Goal: Information Seeking & Learning: Compare options

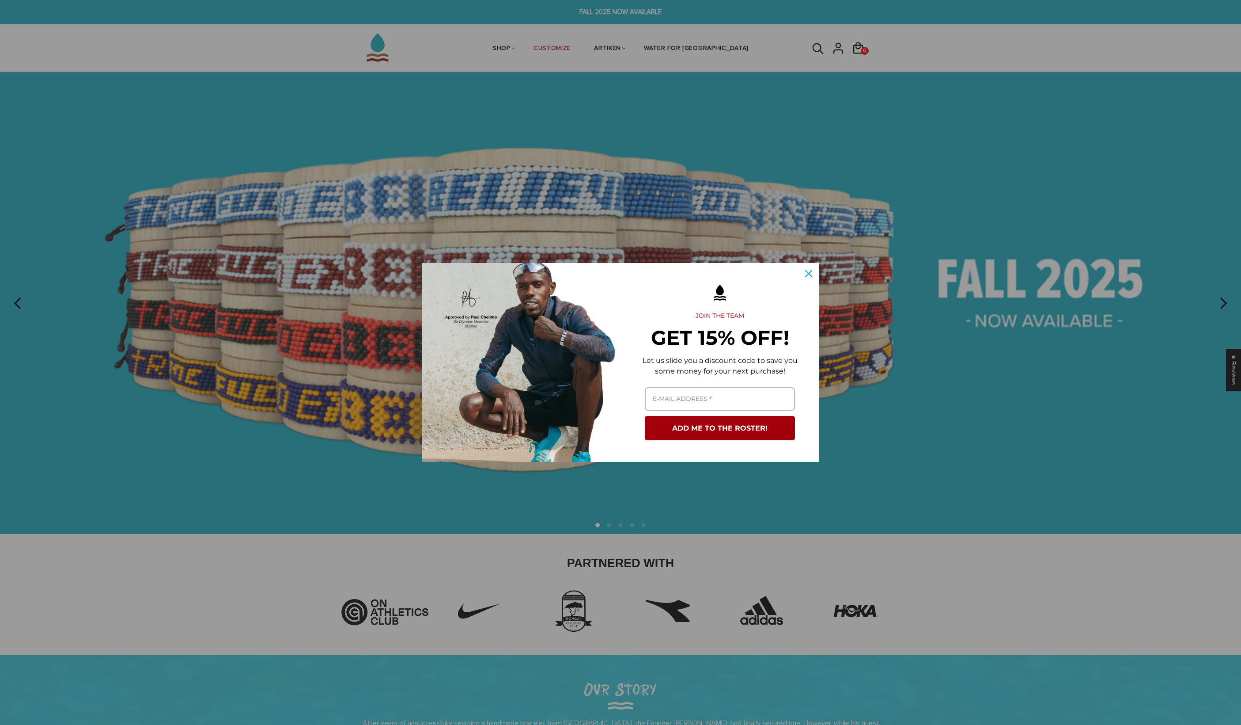
click at [809, 270] on div "Close" at bounding box center [809, 273] width 14 height 14
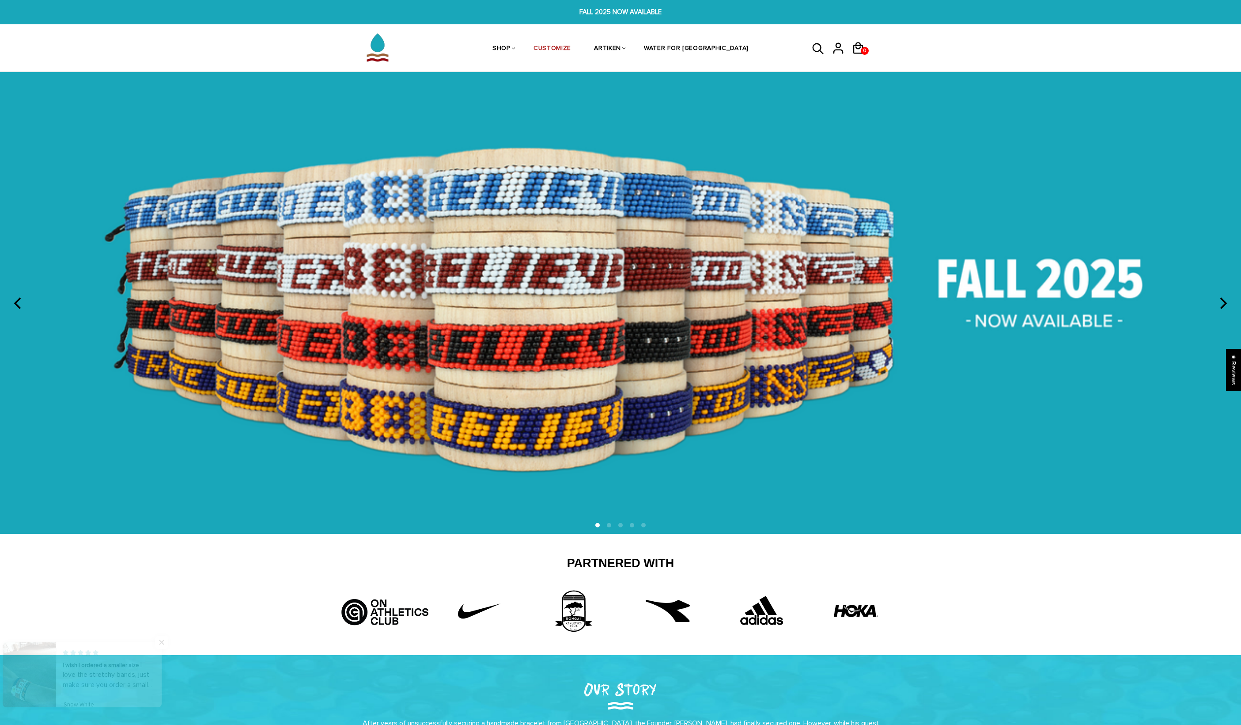
click at [1046, 308] on img at bounding box center [620, 303] width 1241 height 462
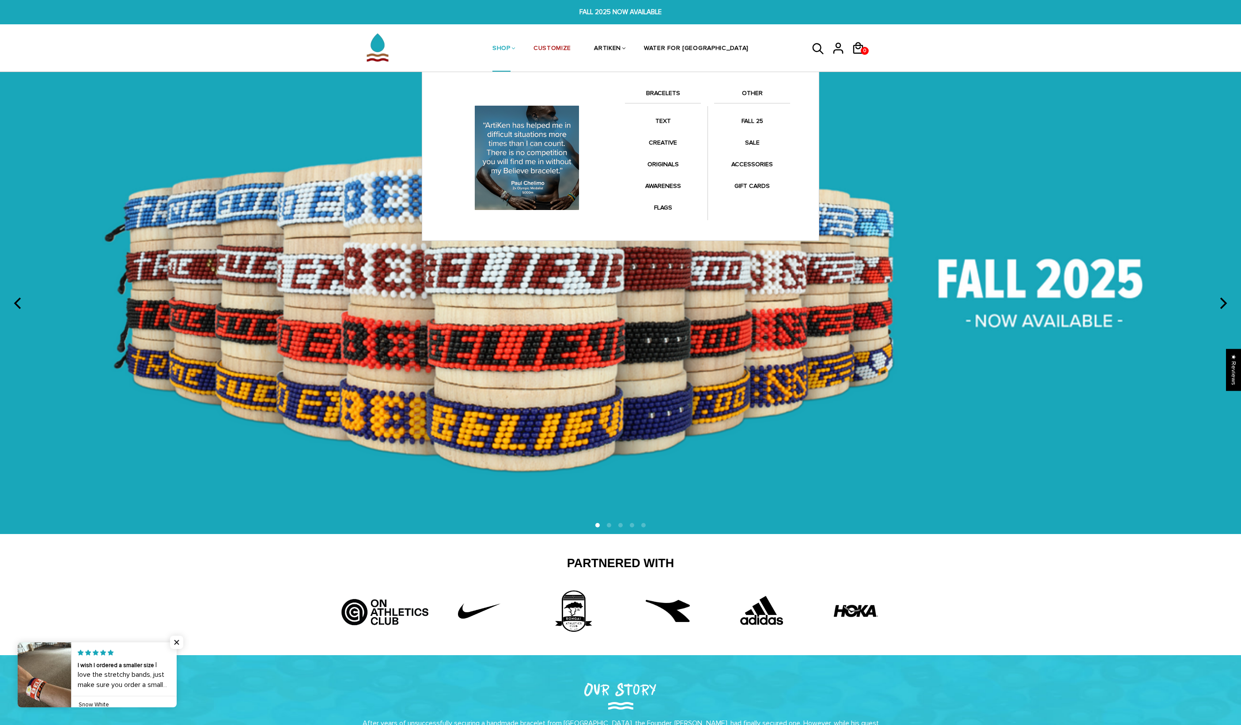
click at [504, 45] on link "SHOP" at bounding box center [502, 49] width 18 height 47
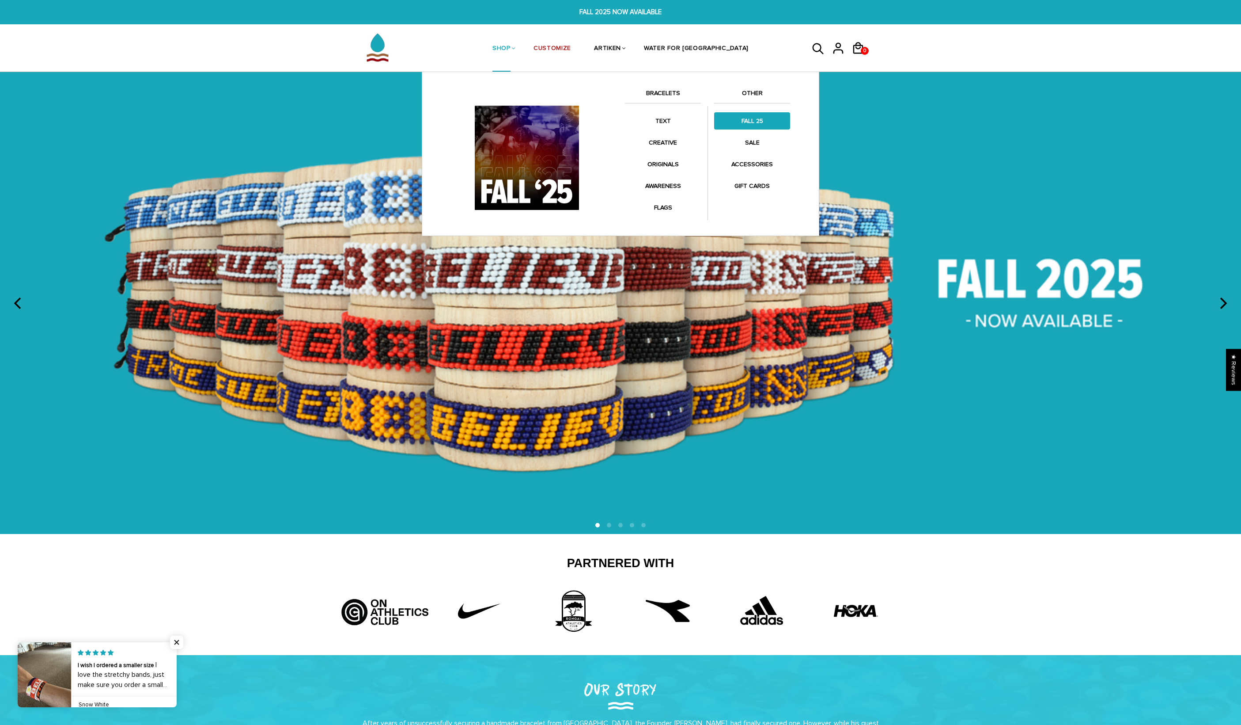
click at [748, 128] on link "FALL 25" at bounding box center [752, 120] width 76 height 17
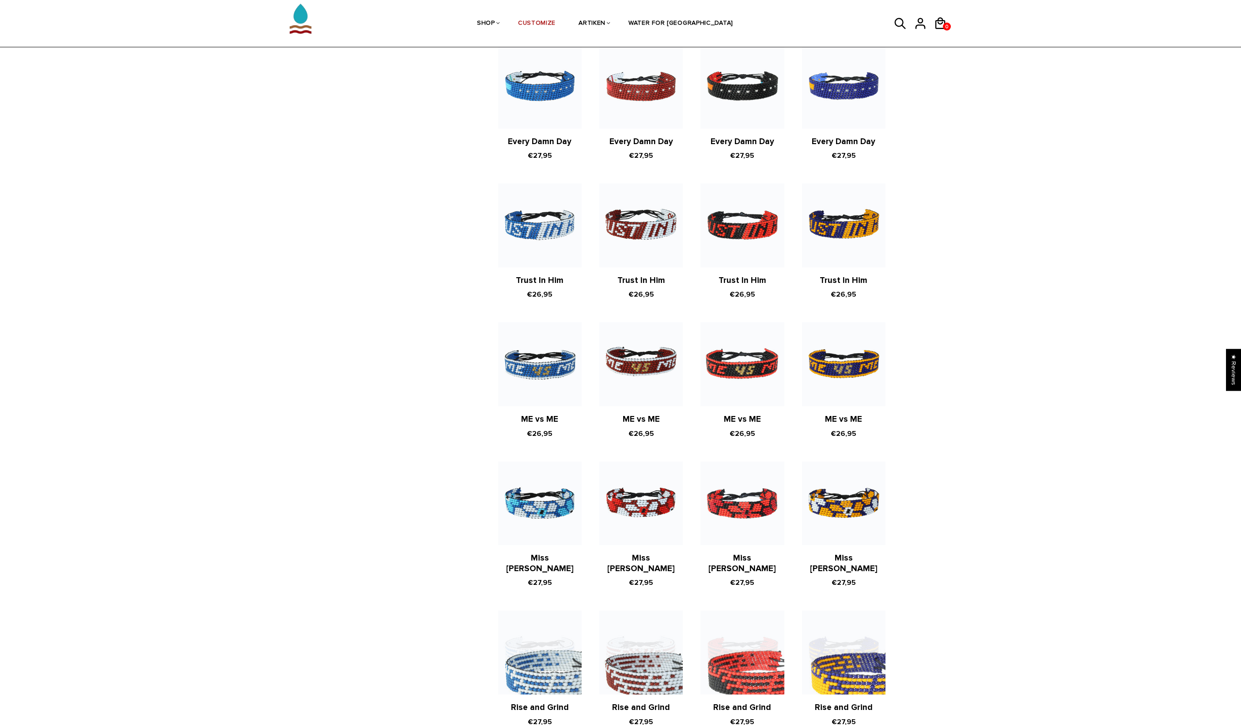
scroll to position [900, 0]
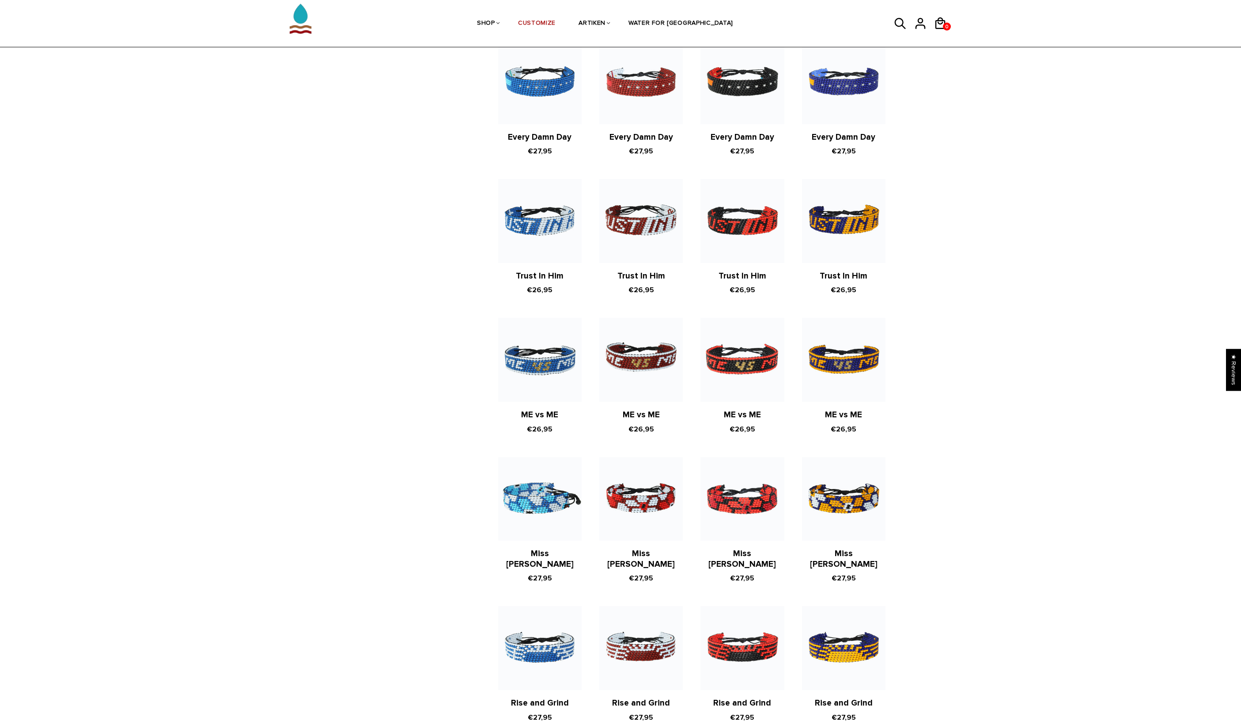
click at [558, 506] on img at bounding box center [540, 499] width 84 height 84
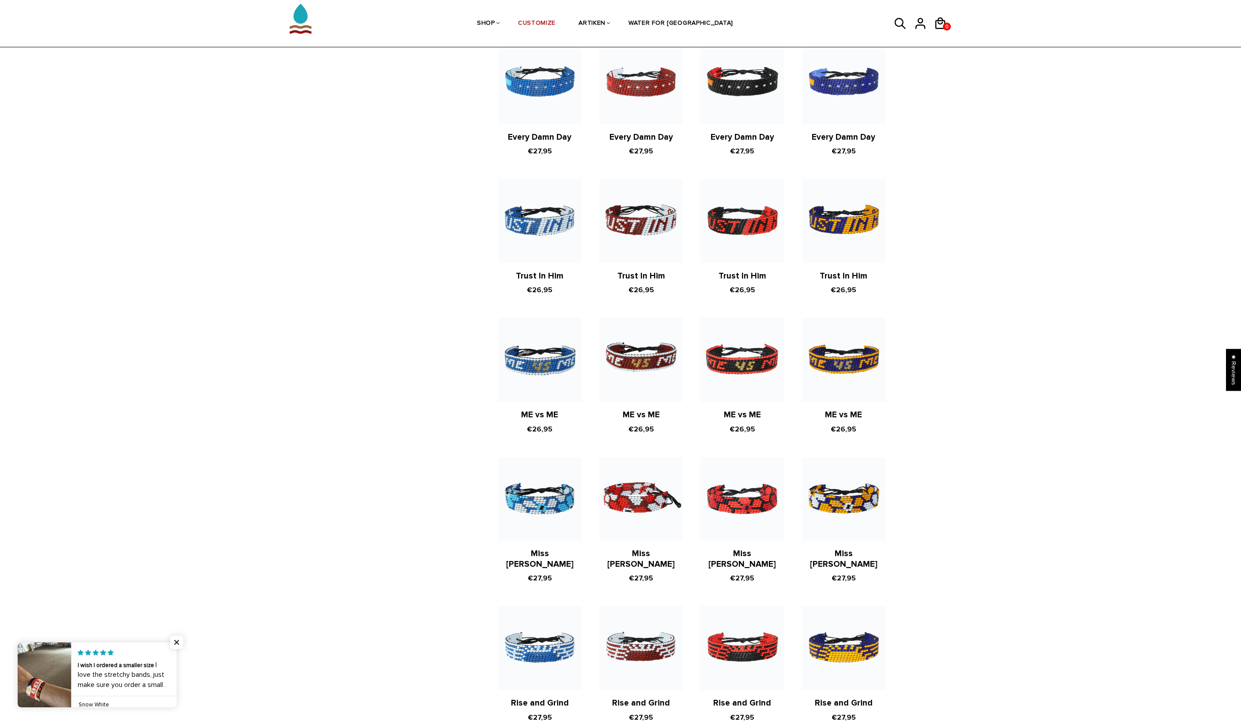
click at [669, 501] on img at bounding box center [642, 499] width 84 height 84
click at [809, 509] on img at bounding box center [844, 499] width 84 height 84
click at [728, 511] on img at bounding box center [743, 499] width 84 height 84
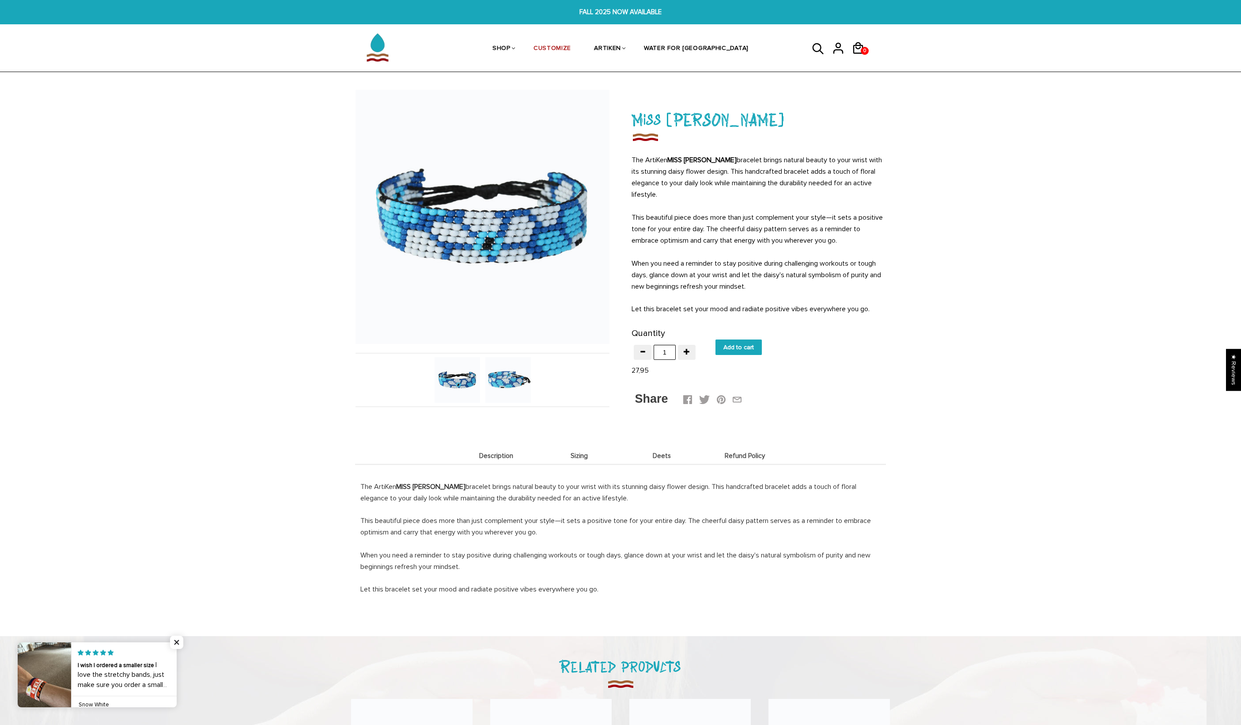
click at [519, 381] on img at bounding box center [509, 380] width 46 height 46
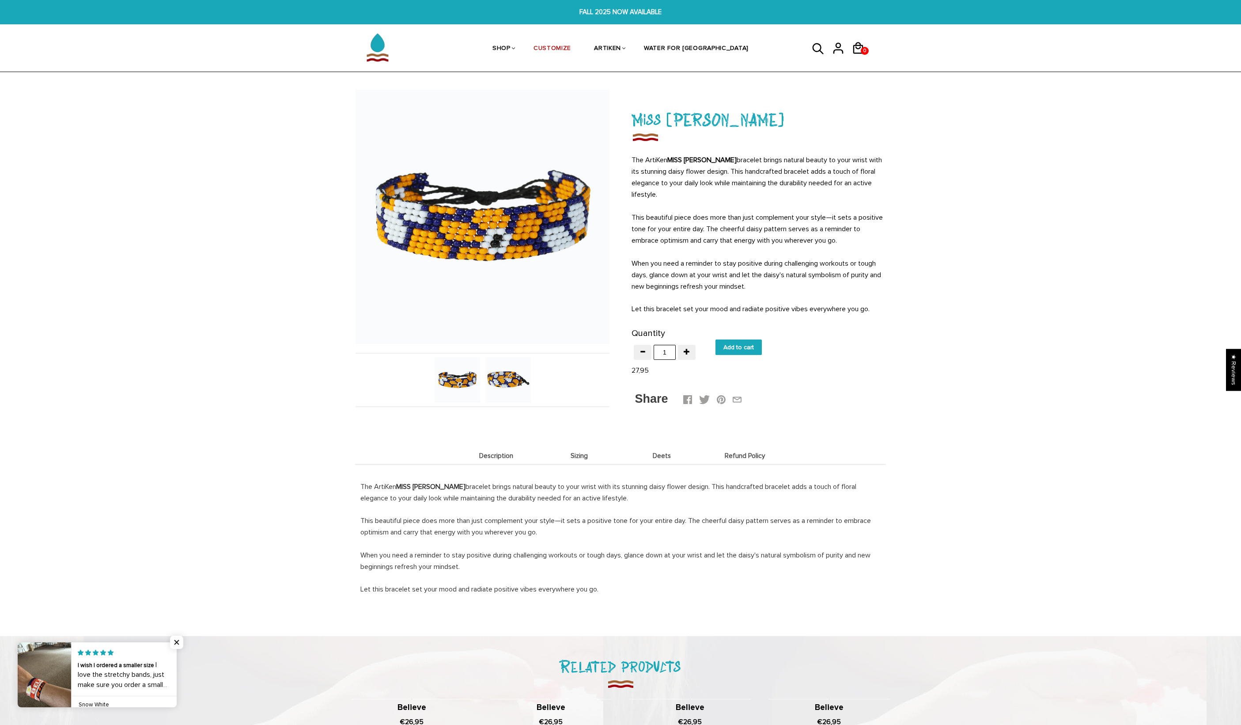
scroll to position [2, 0]
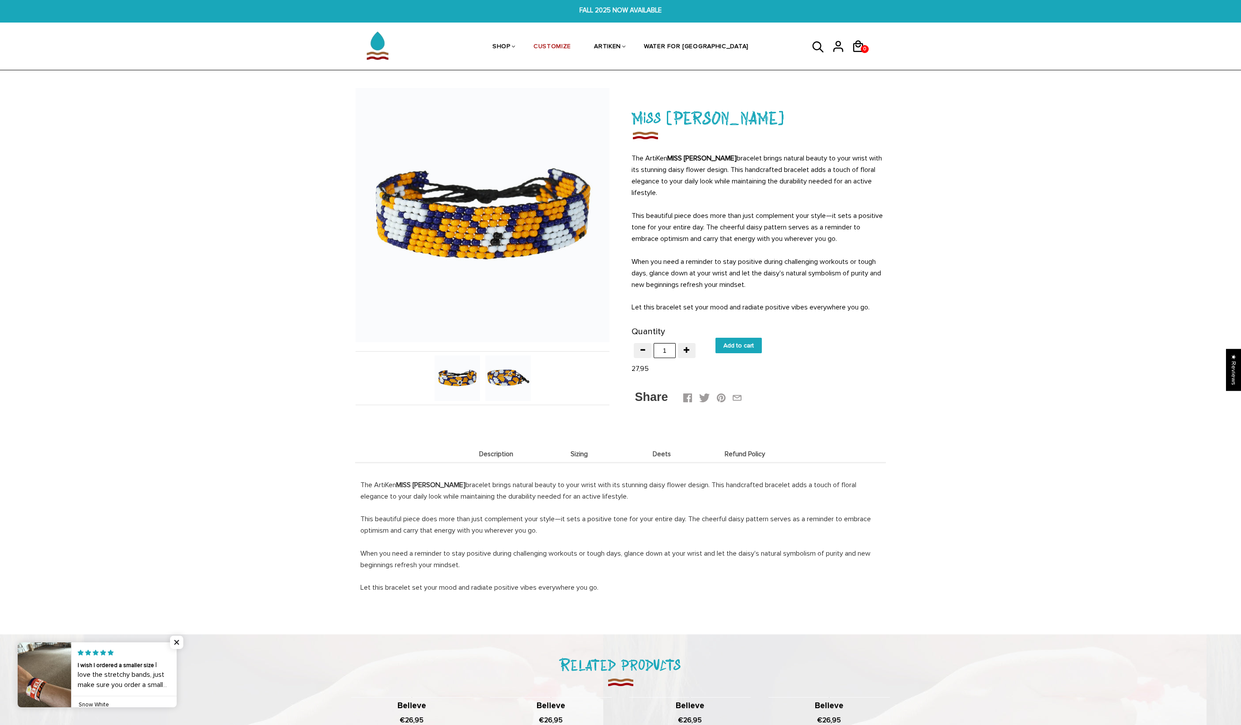
click at [519, 382] on img at bounding box center [509, 378] width 46 height 46
